Goal: Task Accomplishment & Management: Use online tool/utility

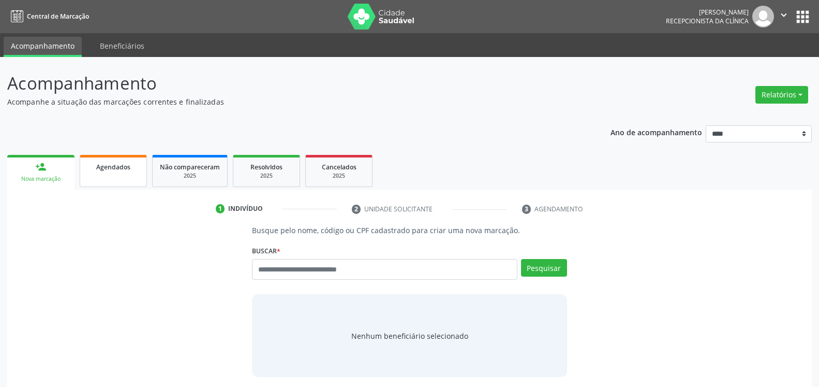
click at [113, 174] on link "Agendados" at bounding box center [113, 171] width 67 height 32
select select "*"
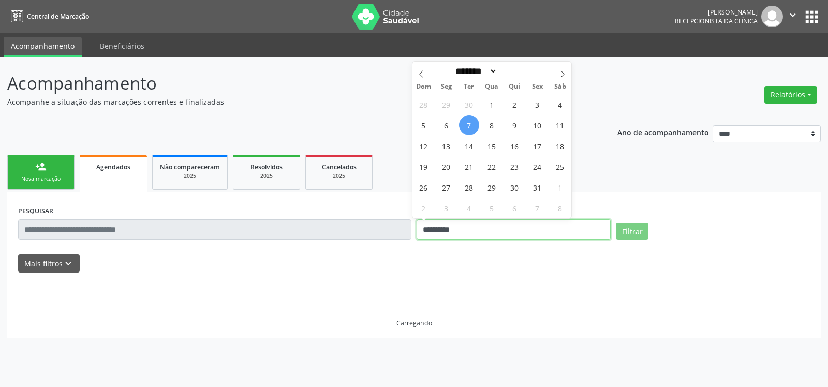
click at [484, 226] on input "**********" at bounding box center [514, 229] width 194 height 21
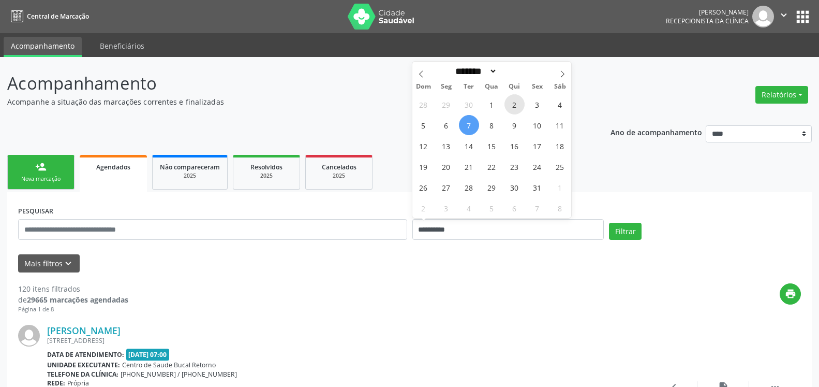
click at [515, 105] on span "2" at bounding box center [515, 104] width 20 height 20
type input "**********"
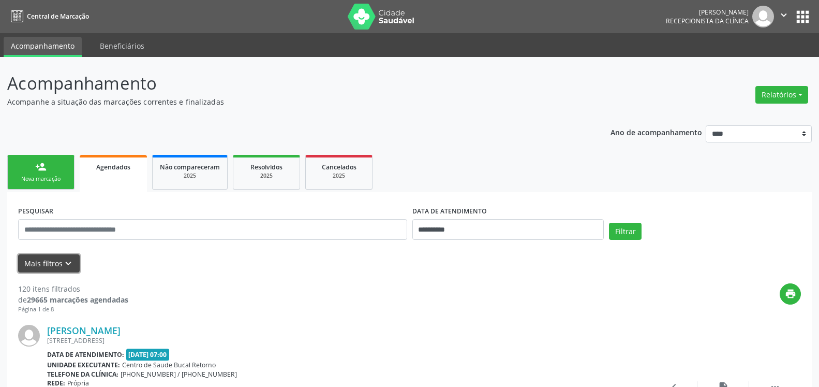
click at [75, 260] on button "Mais filtros keyboard_arrow_down" at bounding box center [49, 263] width 62 height 18
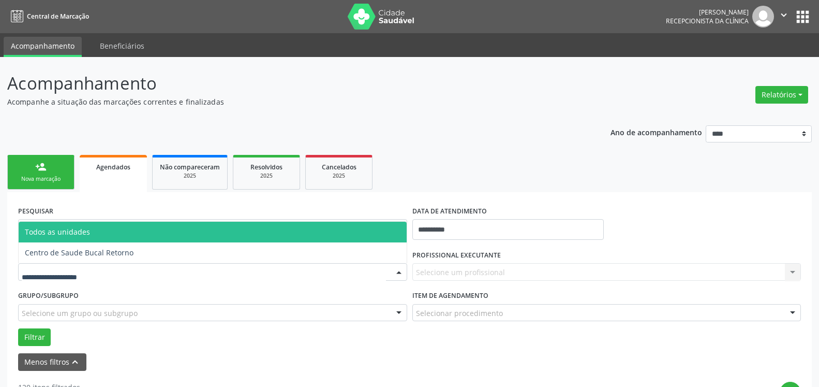
click at [97, 267] on div at bounding box center [212, 272] width 389 height 18
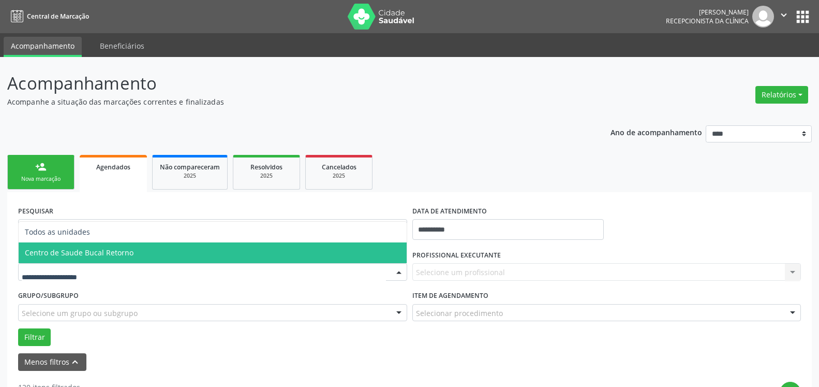
drag, startPoint x: 144, startPoint y: 248, endPoint x: 150, endPoint y: 250, distance: 6.5
click at [144, 248] on span "Centro de Saude Bucal Retorno" at bounding box center [213, 252] width 388 height 21
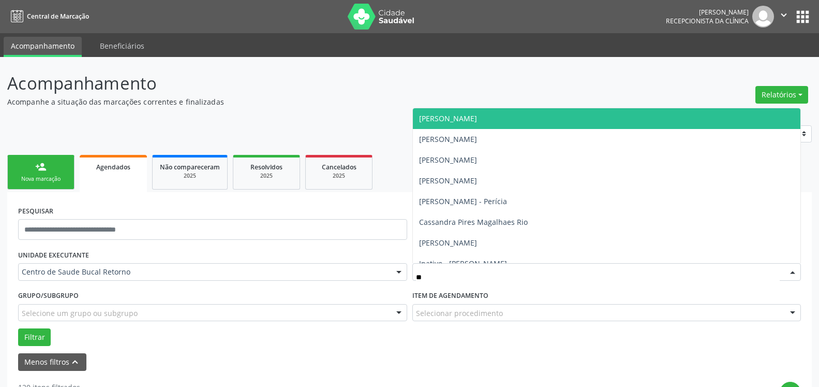
type input "***"
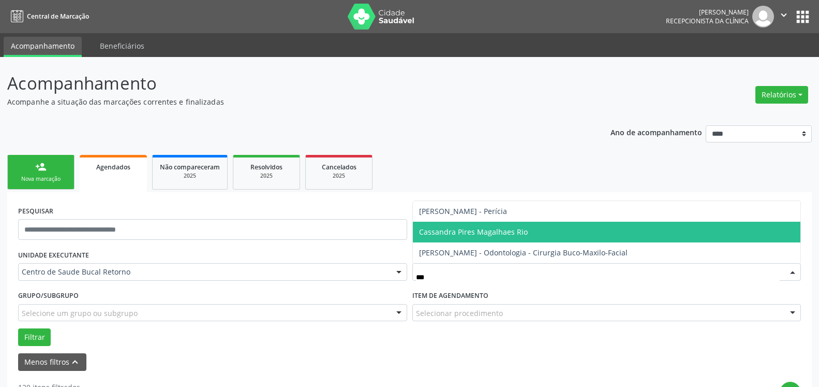
click at [517, 226] on span "Cassandra Pires Magalhaes Rio" at bounding box center [607, 231] width 388 height 21
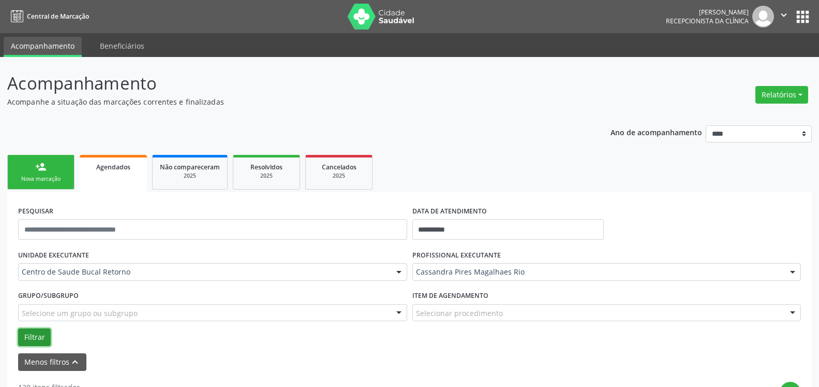
click at [36, 337] on button "Filtrar" at bounding box center [34, 337] width 33 height 18
click at [774, 95] on button "Relatórios" at bounding box center [782, 95] width 53 height 18
click at [751, 112] on ul "Agendamentos Procedimentos realizados" at bounding box center [753, 124] width 112 height 37
click at [751, 116] on link "Agendamentos" at bounding box center [753, 117] width 111 height 14
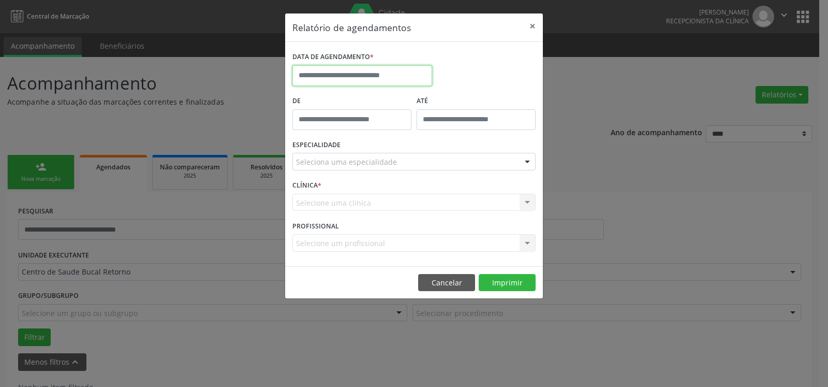
click at [375, 81] on input "text" at bounding box center [362, 75] width 140 height 21
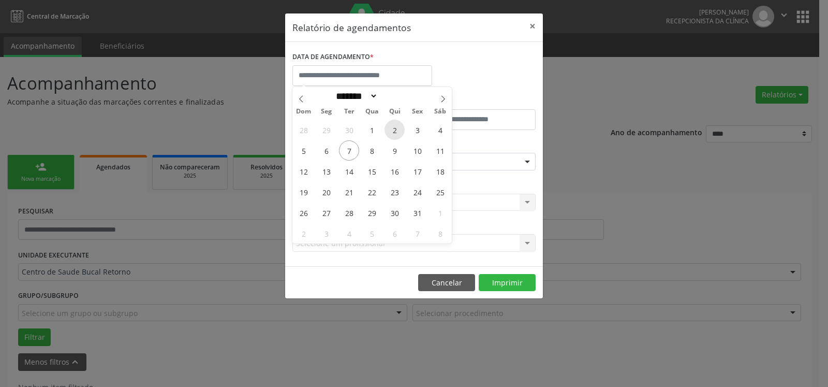
click at [391, 128] on span "2" at bounding box center [395, 130] width 20 height 20
type input "**********"
click at [391, 128] on span "2" at bounding box center [395, 130] width 20 height 20
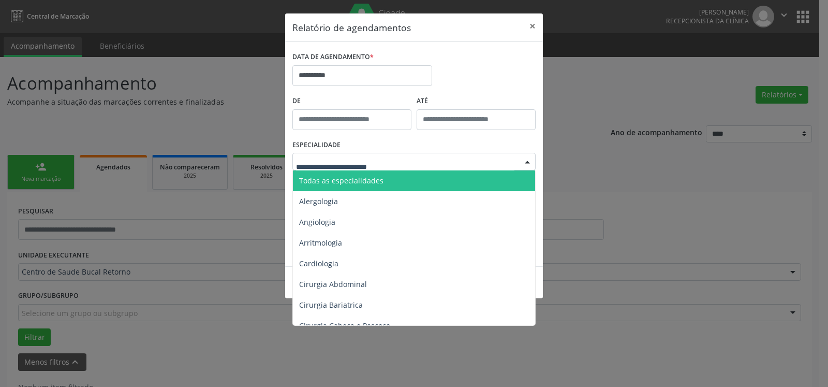
click at [397, 166] on div at bounding box center [413, 162] width 243 height 18
click at [395, 175] on span "Todas as especialidades" at bounding box center [415, 180] width 244 height 21
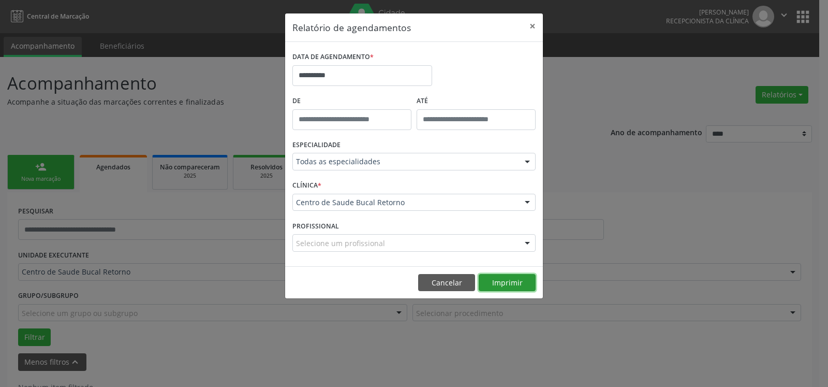
click at [514, 281] on button "Imprimir" at bounding box center [507, 283] width 57 height 18
